Goal: Task Accomplishment & Management: Manage account settings

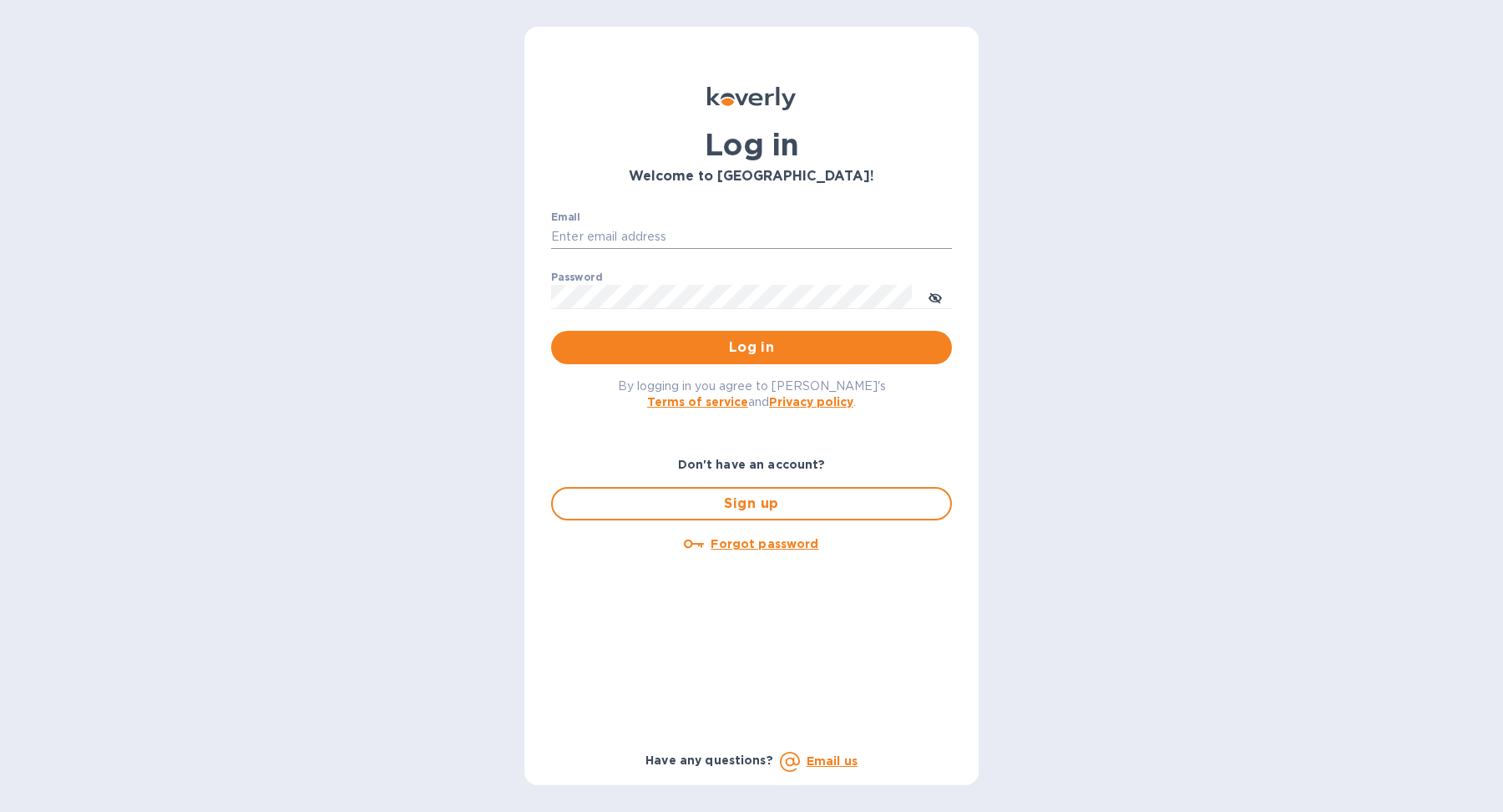
click at [670, 240] on input "Email" at bounding box center [752, 237] width 401 height 25
type input "[EMAIL_ADDRESS][DOMAIN_NAME]"
click at [722, 344] on span "Log in" at bounding box center [752, 347] width 374 height 20
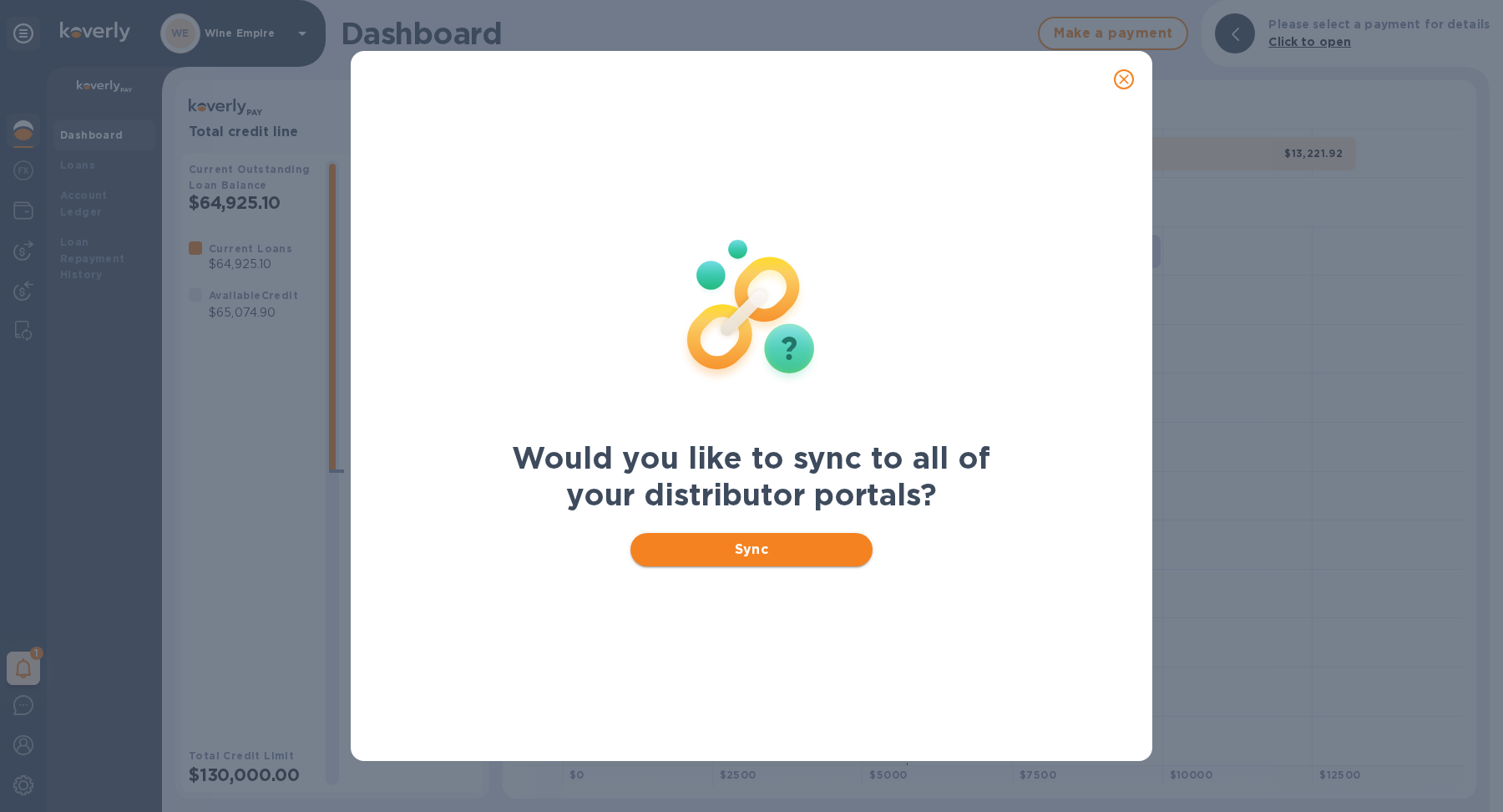
click at [770, 561] on button "Sync" at bounding box center [752, 549] width 243 height 33
